Goal: Task Accomplishment & Management: Manage account settings

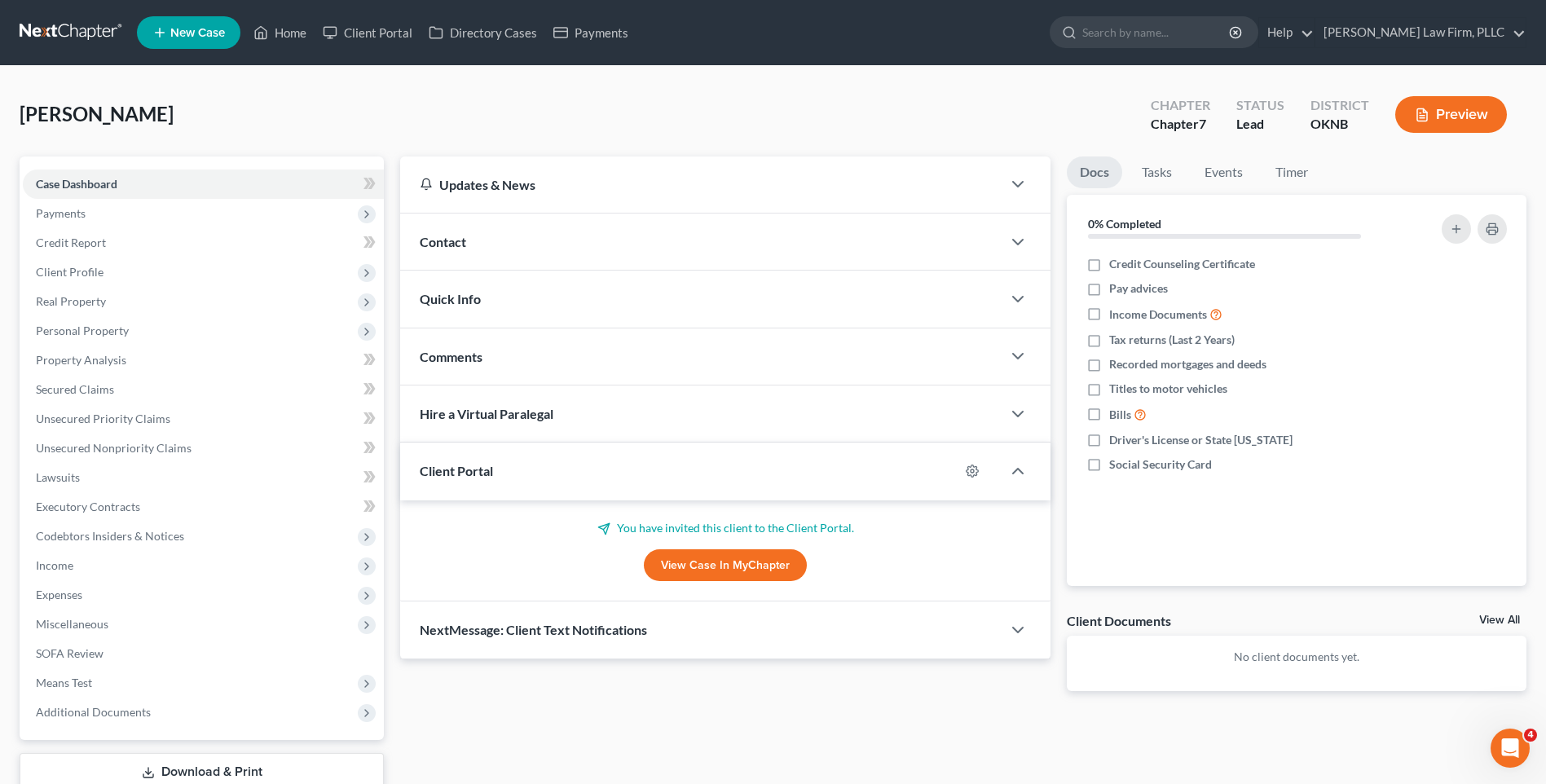
click at [71, 28] on link at bounding box center [72, 33] width 104 height 29
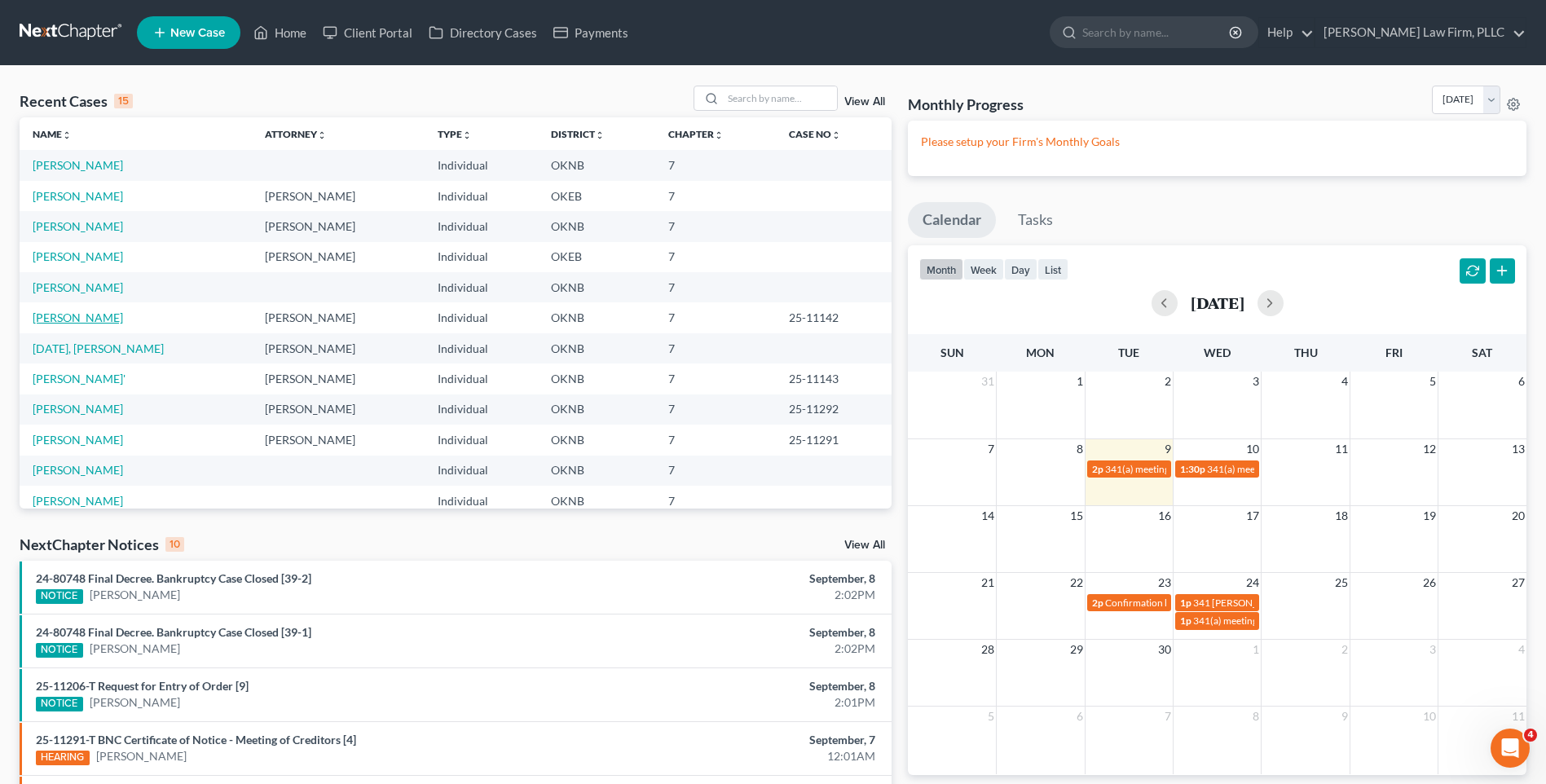
click at [80, 318] on link "[PERSON_NAME]" at bounding box center [78, 317] width 91 height 14
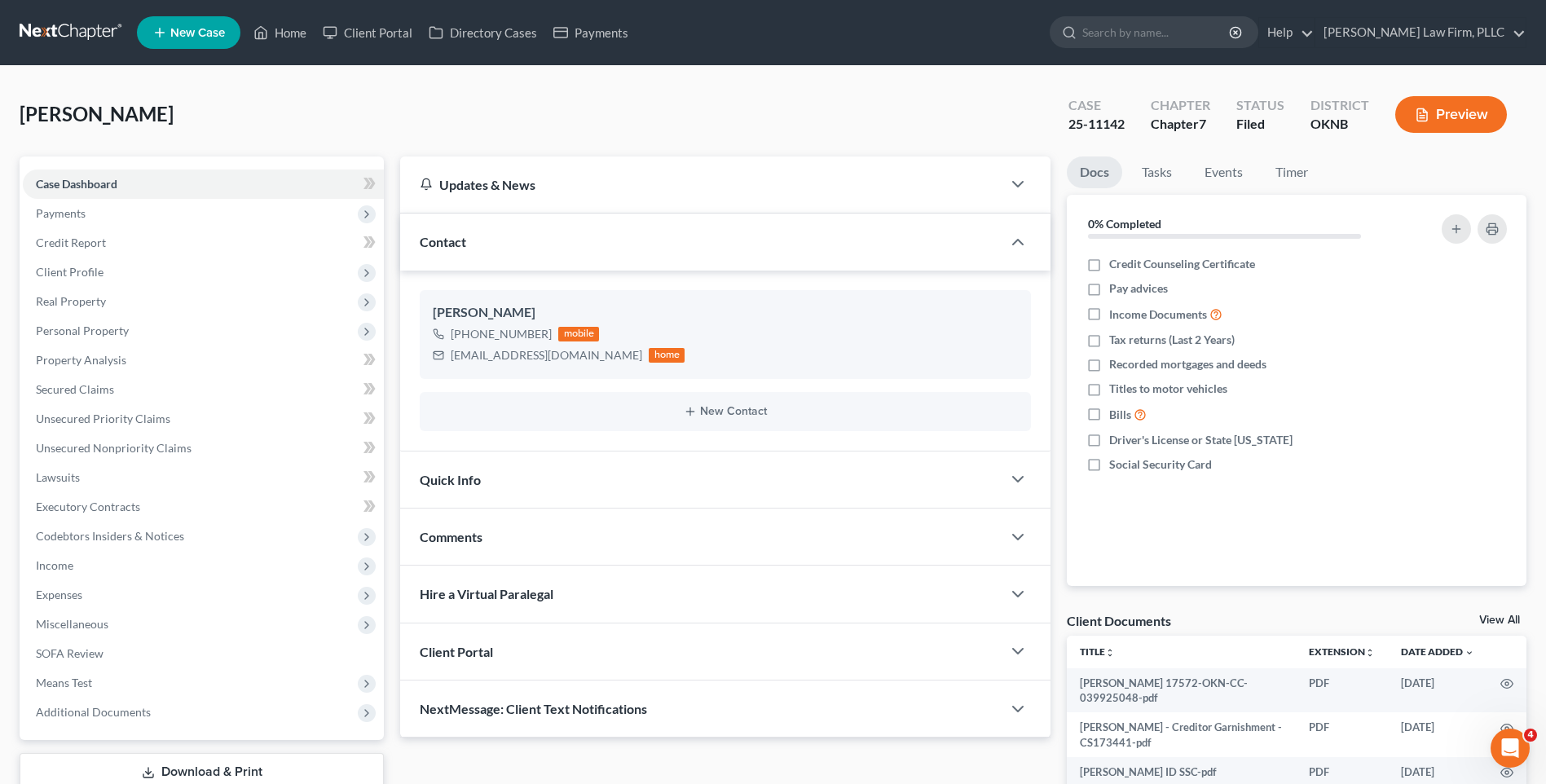
click at [1059, 358] on div "Docs Tasks Events Timer 0% Completed Nothing here yet! Credit Counseling Certif…" at bounding box center [1296, 520] width 476 height 728
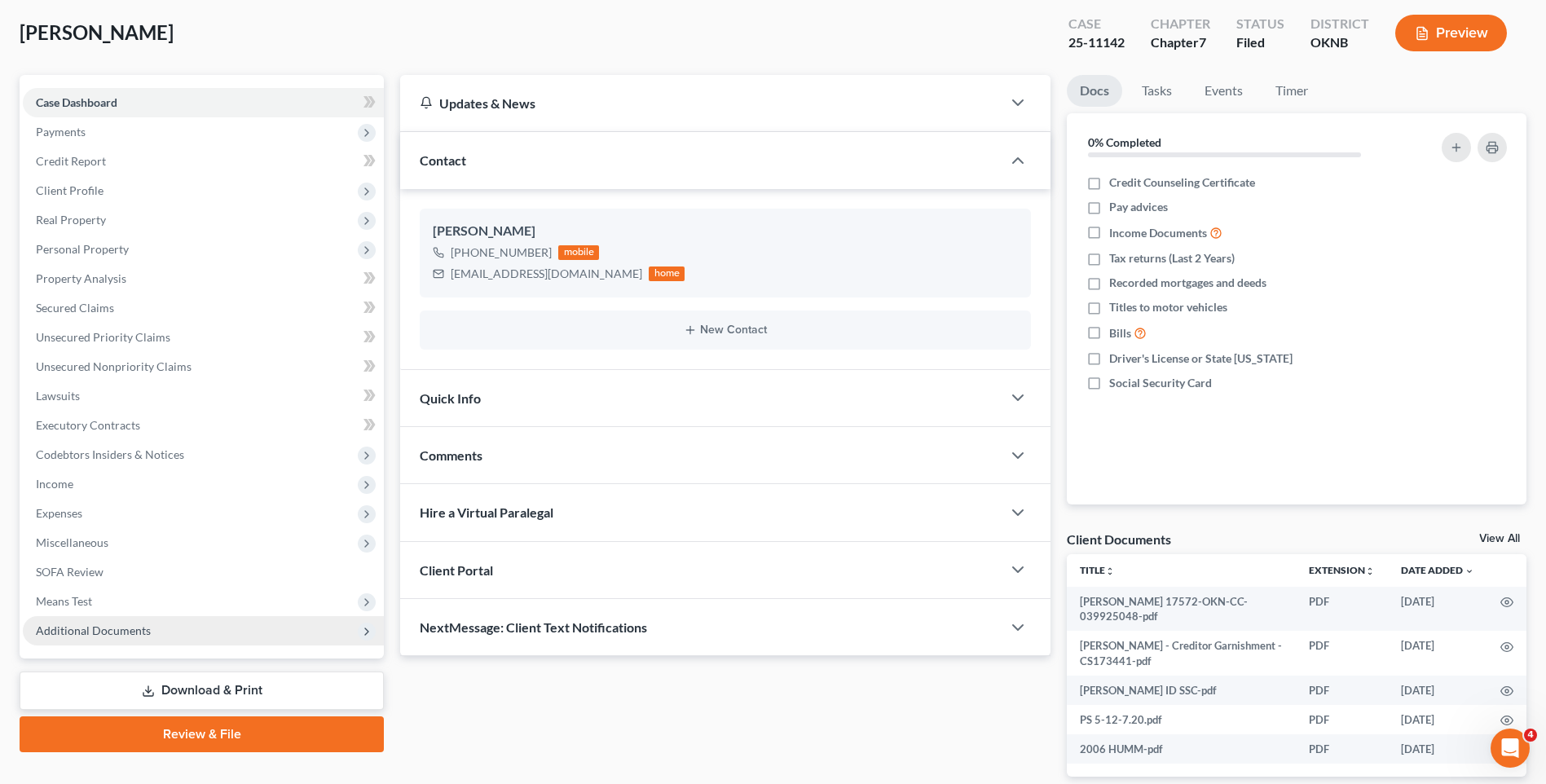
click at [278, 634] on span "Additional Documents" at bounding box center [203, 631] width 361 height 29
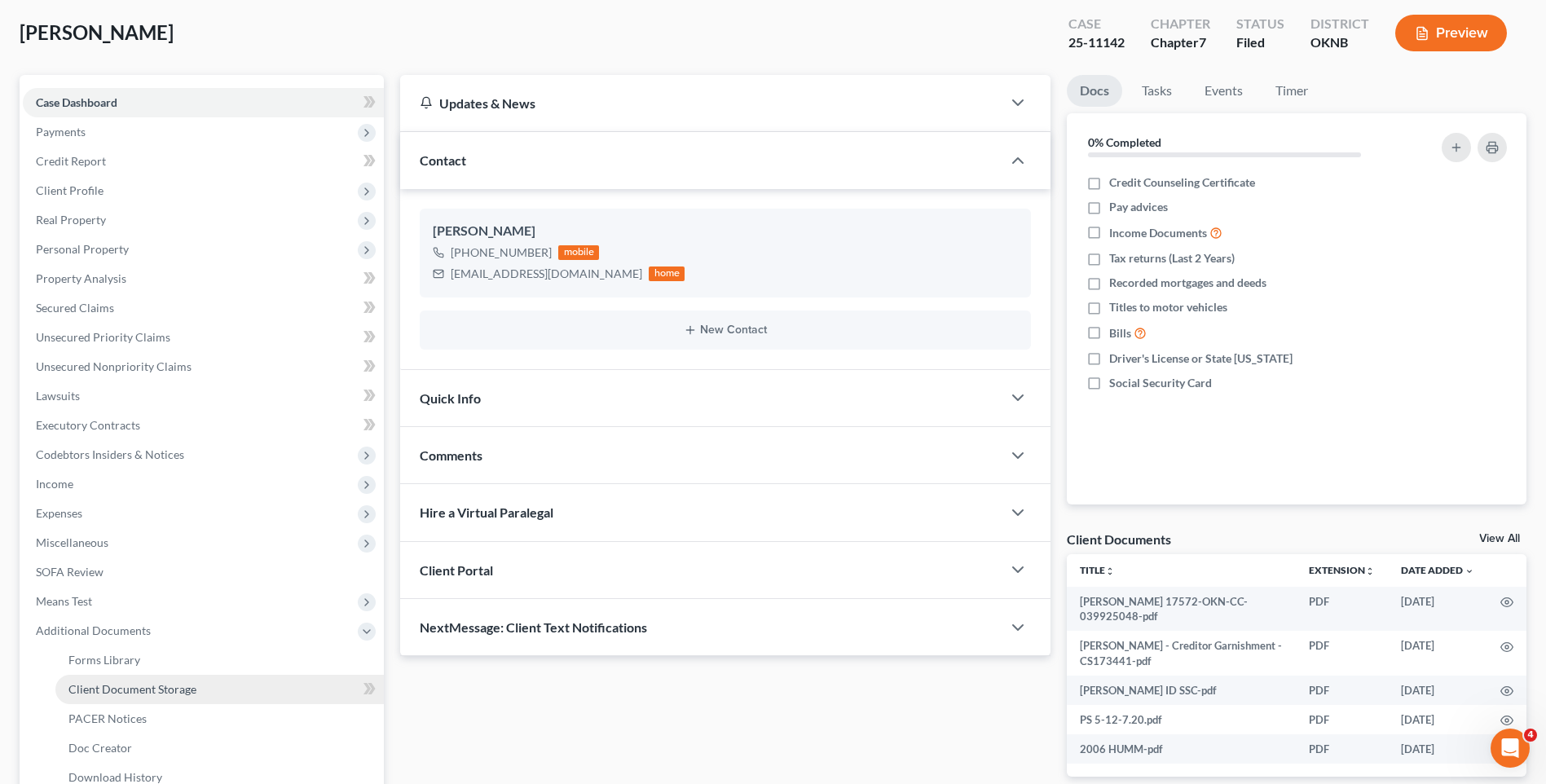
click at [288, 689] on link "Client Document Storage" at bounding box center [220, 689] width 329 height 29
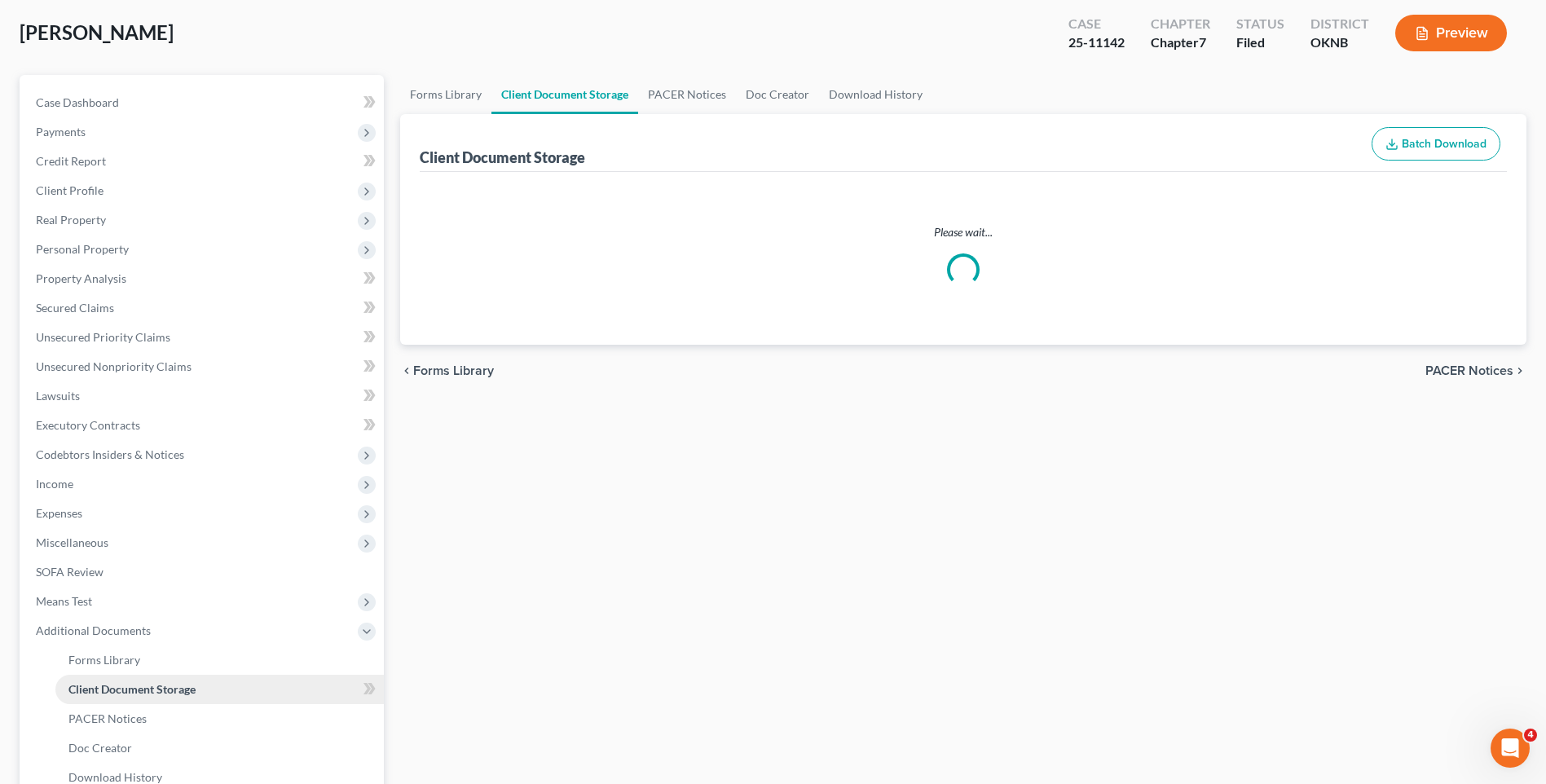
scroll to position [80, 0]
select select "4"
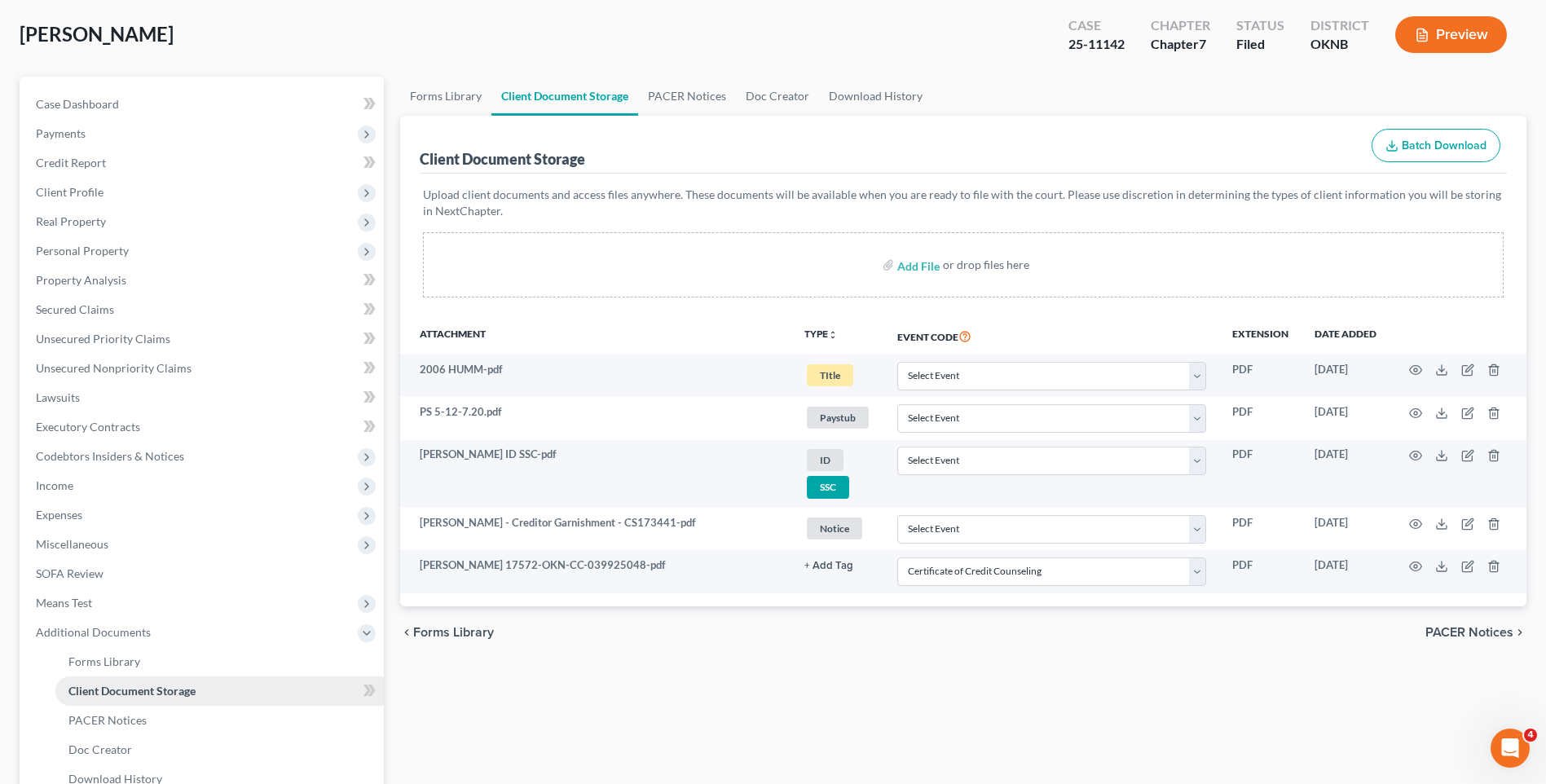
scroll to position [0, 0]
